Goal: Task Accomplishment & Management: Use online tool/utility

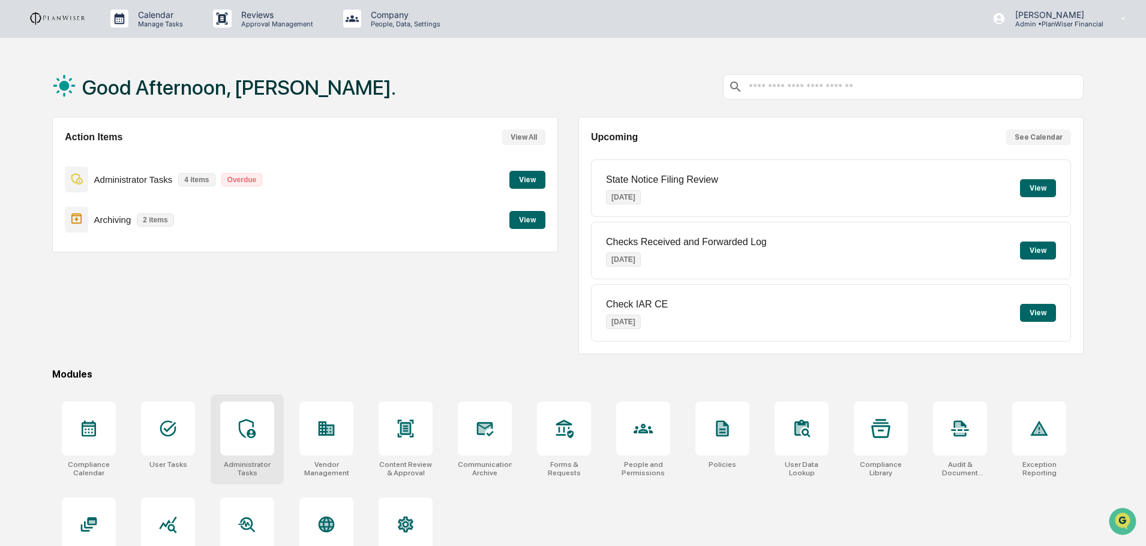
click at [253, 441] on div at bounding box center [247, 429] width 54 height 54
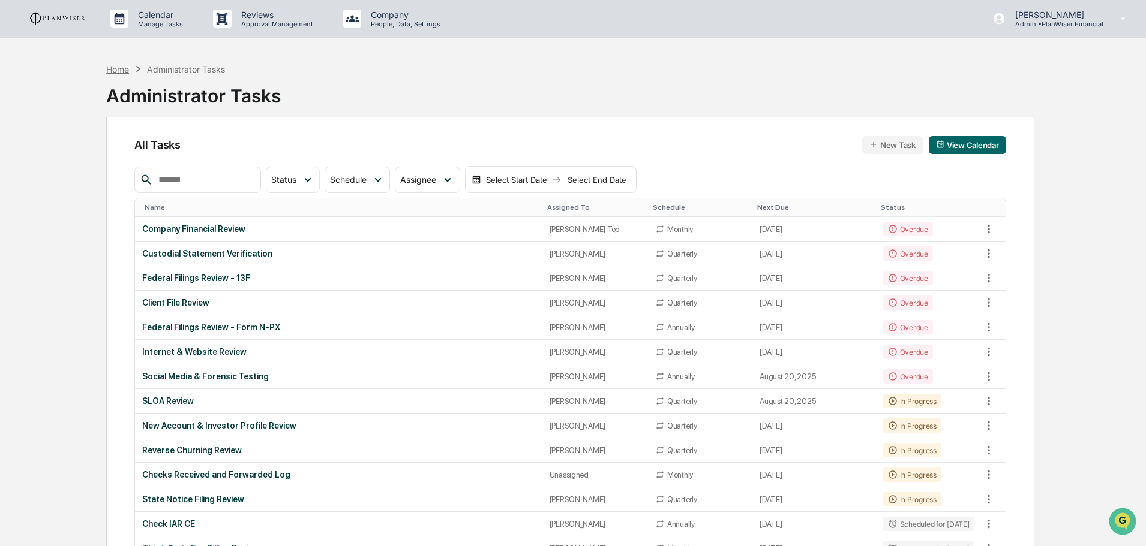
click at [120, 69] on div "Home" at bounding box center [117, 69] width 23 height 10
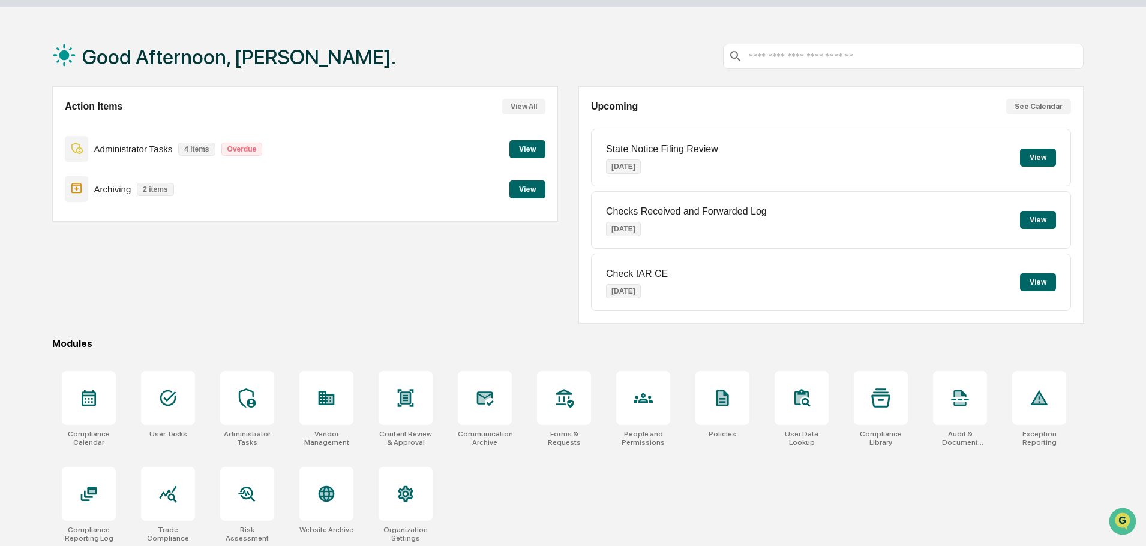
scroll to position [57, 0]
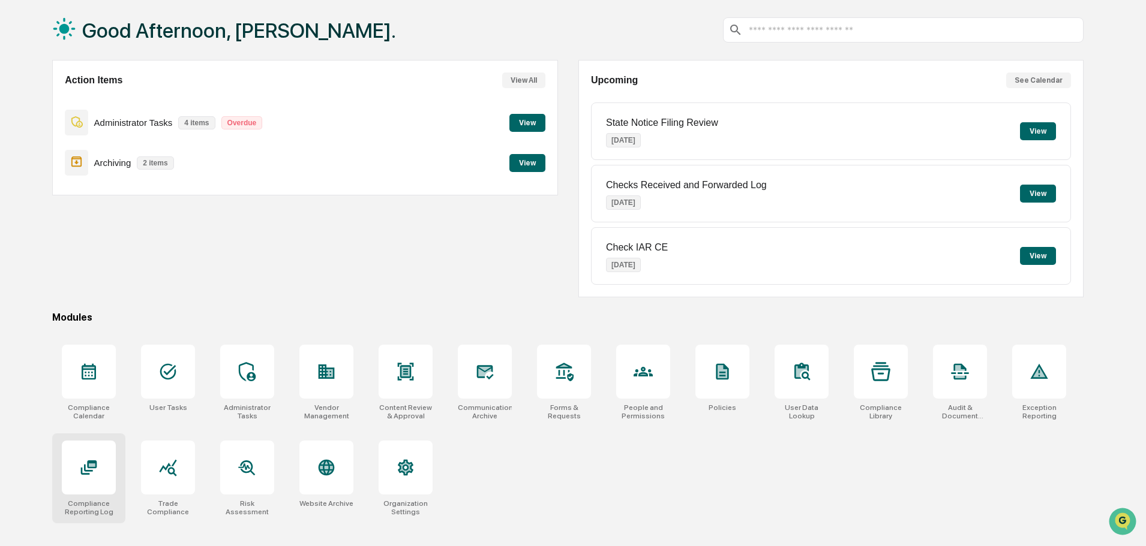
click at [97, 472] on icon at bounding box center [88, 467] width 19 height 19
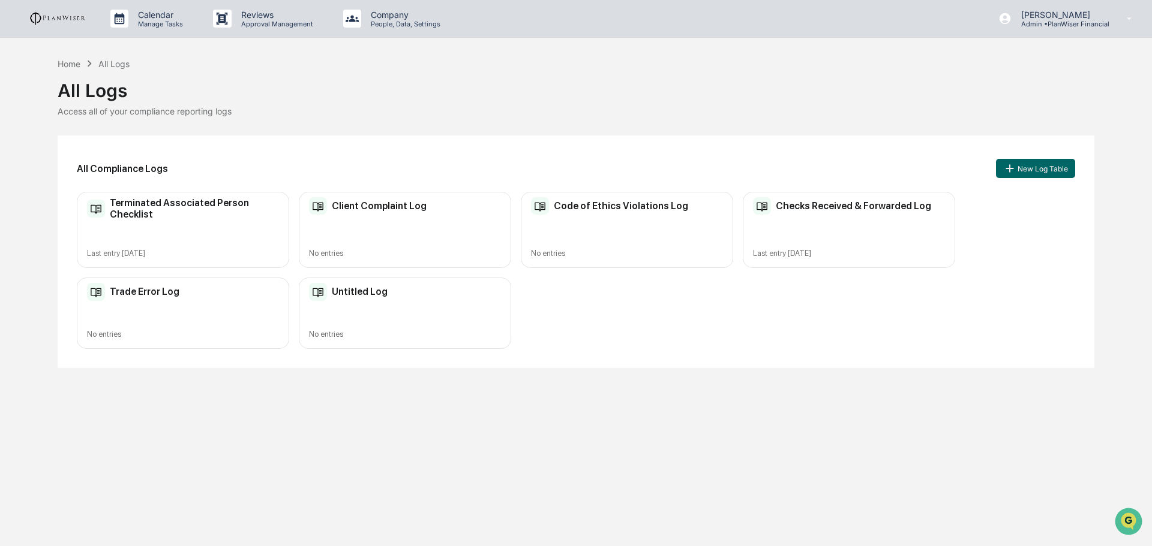
click at [786, 233] on div "Checks Received & Forwarded Log Last entry Aug 6, 2025" at bounding box center [849, 230] width 212 height 76
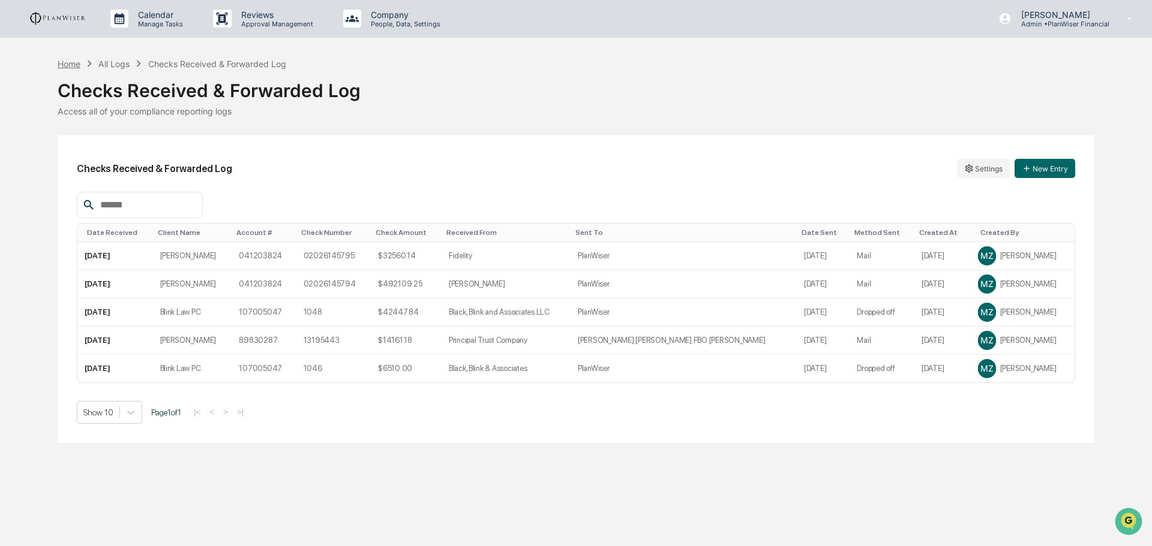
click at [76, 63] on div "Home" at bounding box center [69, 64] width 23 height 10
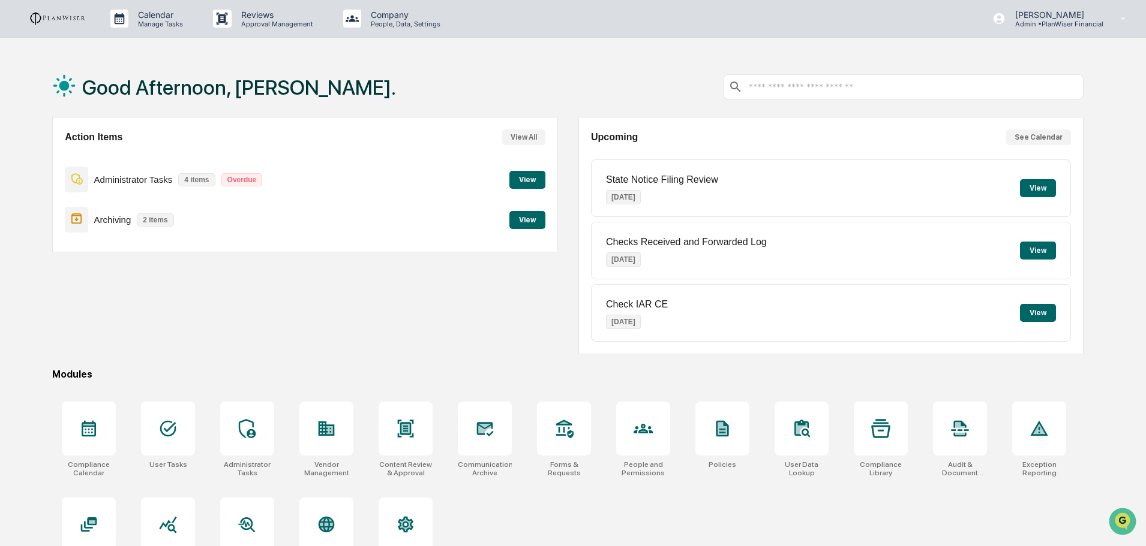
click at [522, 220] on button "View" at bounding box center [527, 220] width 36 height 18
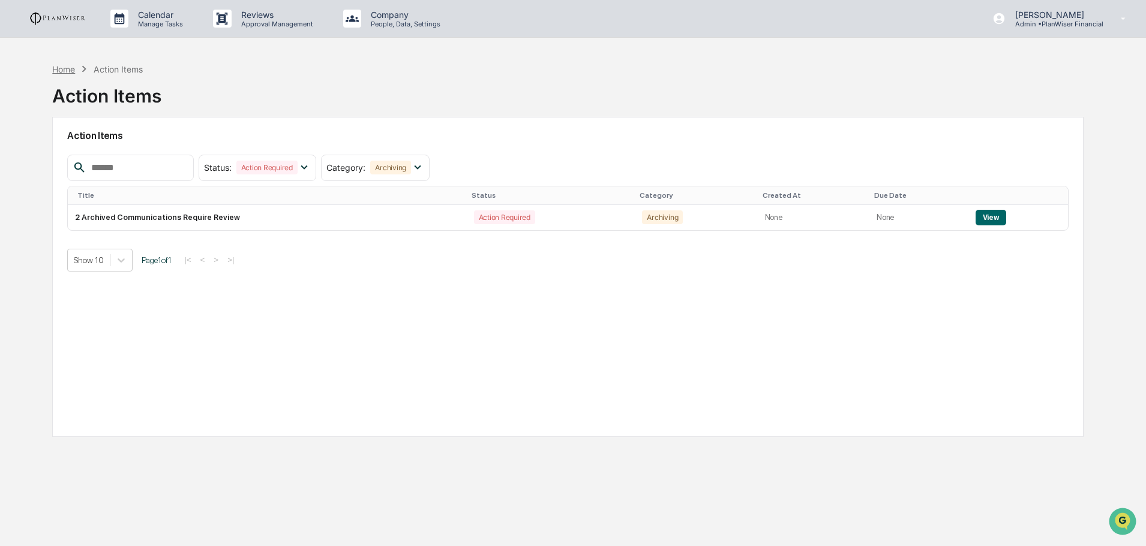
click at [72, 71] on div "Home" at bounding box center [63, 69] width 23 height 10
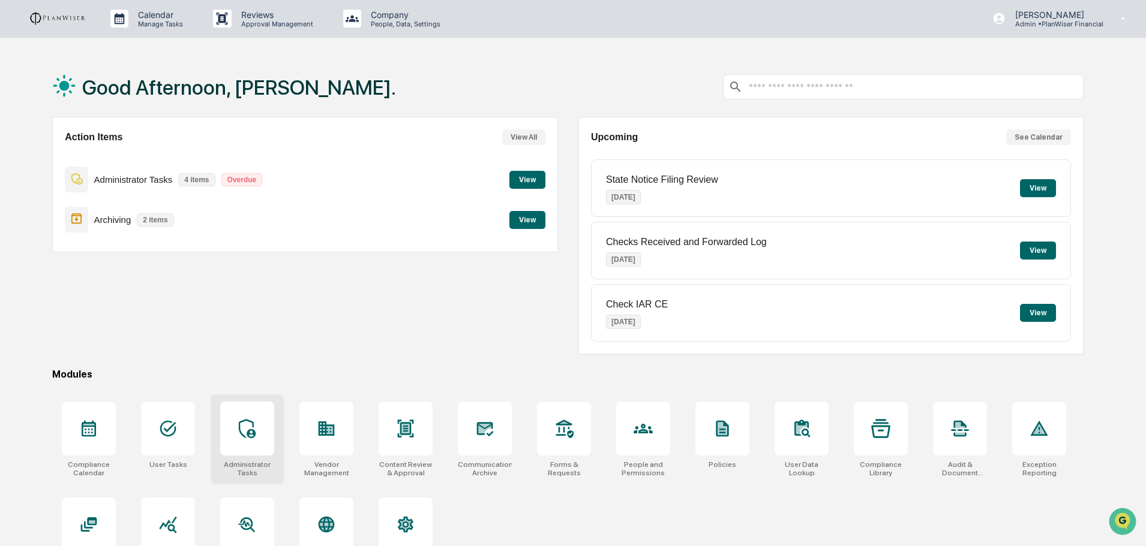
click at [242, 435] on icon at bounding box center [247, 428] width 17 height 19
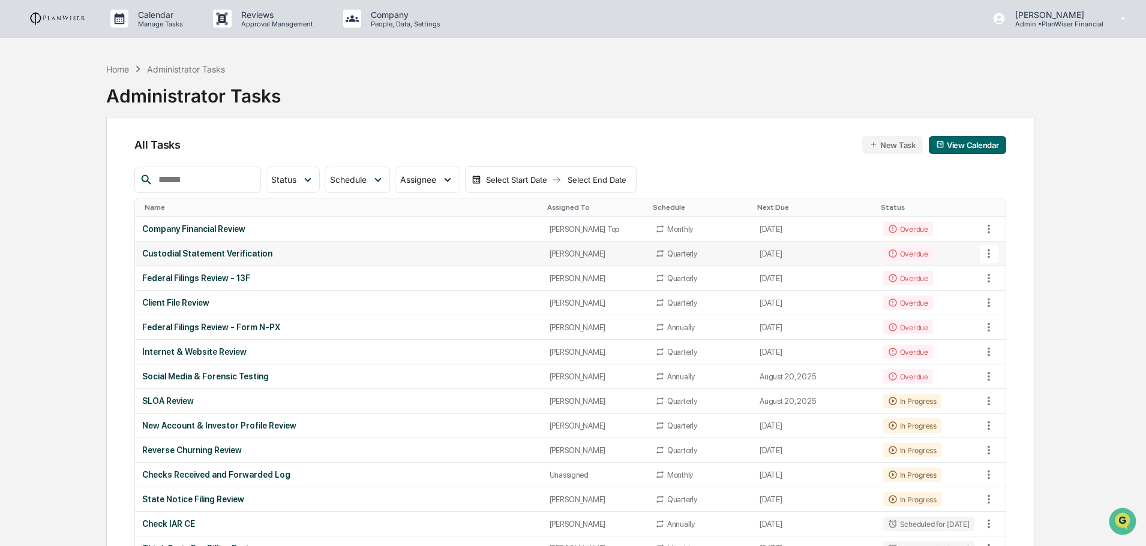
click at [223, 249] on div "Custodial Statement Verification" at bounding box center [338, 254] width 392 height 10
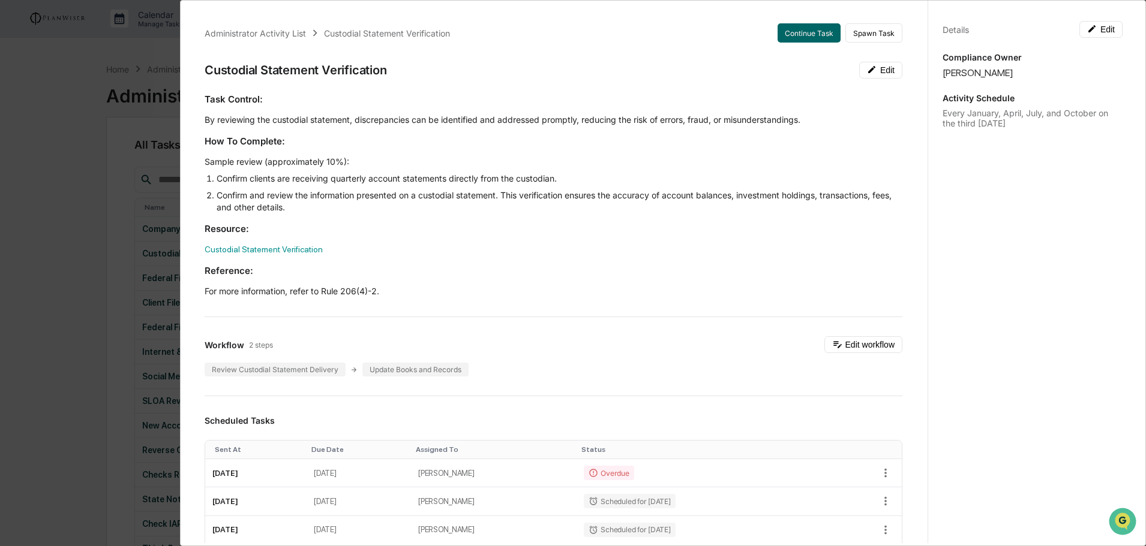
drag, startPoint x: 471, startPoint y: 256, endPoint x: 382, endPoint y: 242, distance: 90.9
click at [382, 242] on div "Task Control: By reviewing the custodial statement, discrepancies can be identi…" at bounding box center [554, 195] width 698 height 205
click at [67, 199] on div "Administrator Activity List Custodial Statement Verification Continue Task Spaw…" at bounding box center [573, 273] width 1146 height 546
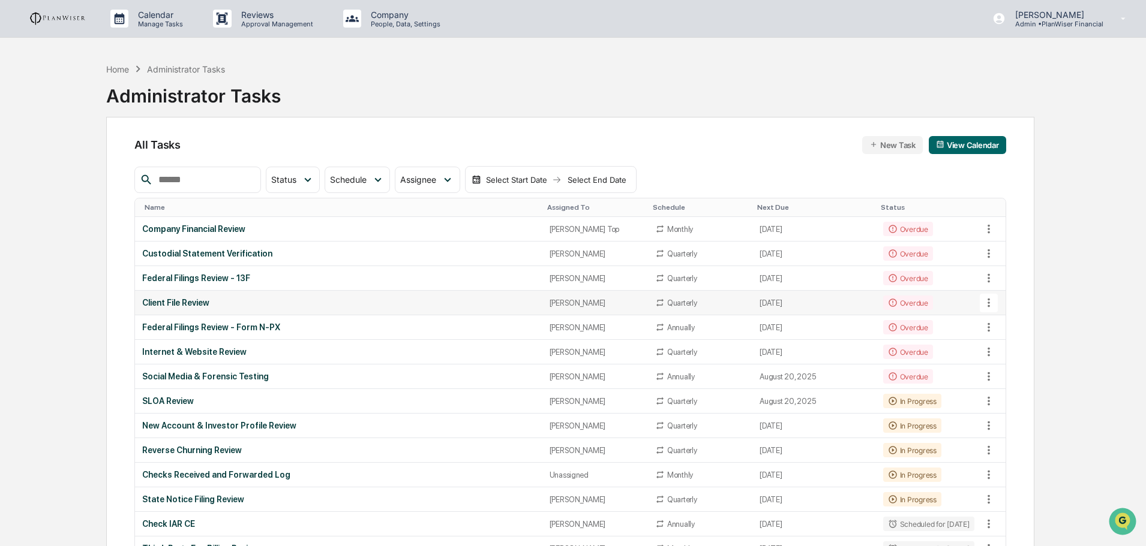
click at [194, 299] on div "Client File Review" at bounding box center [338, 303] width 392 height 10
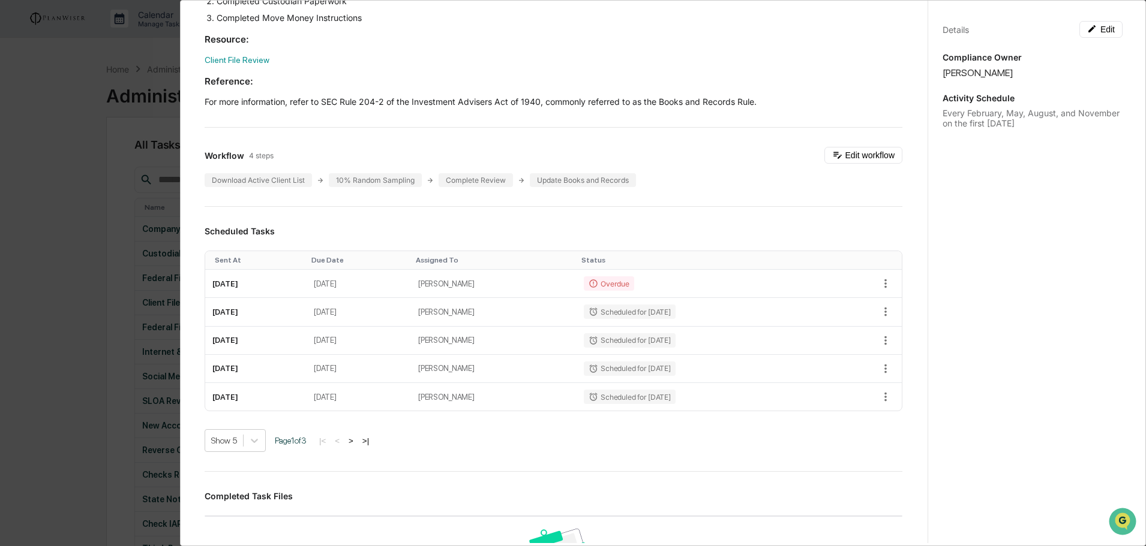
scroll to position [238, 0]
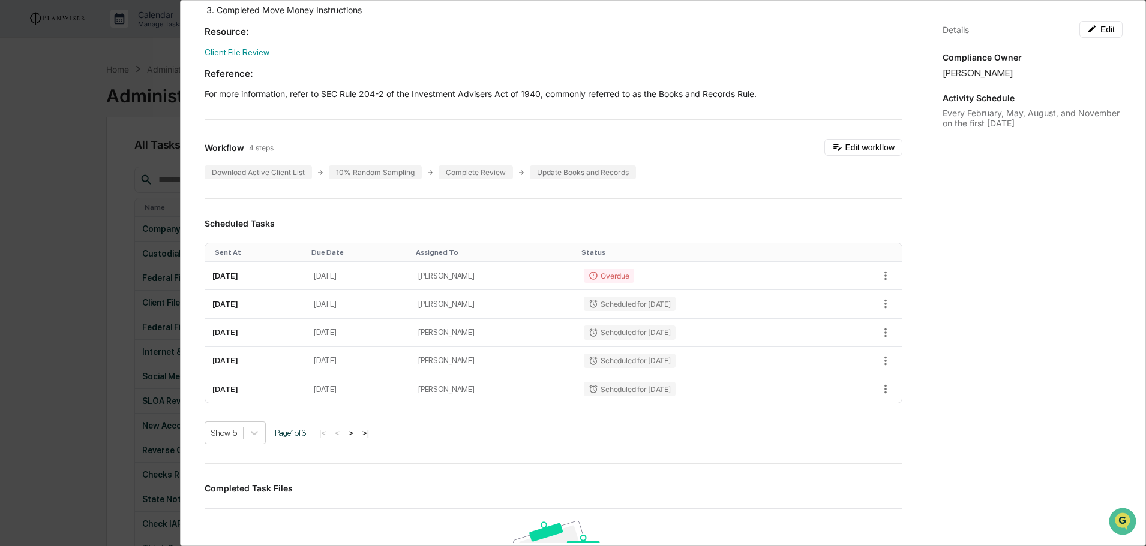
click at [513, 130] on div "Administrator Activity List Client File Review Continue Task Spawn Task Client …" at bounding box center [553, 313] width 726 height 1085
